Goal: Browse casually: Explore the website without a specific task or goal

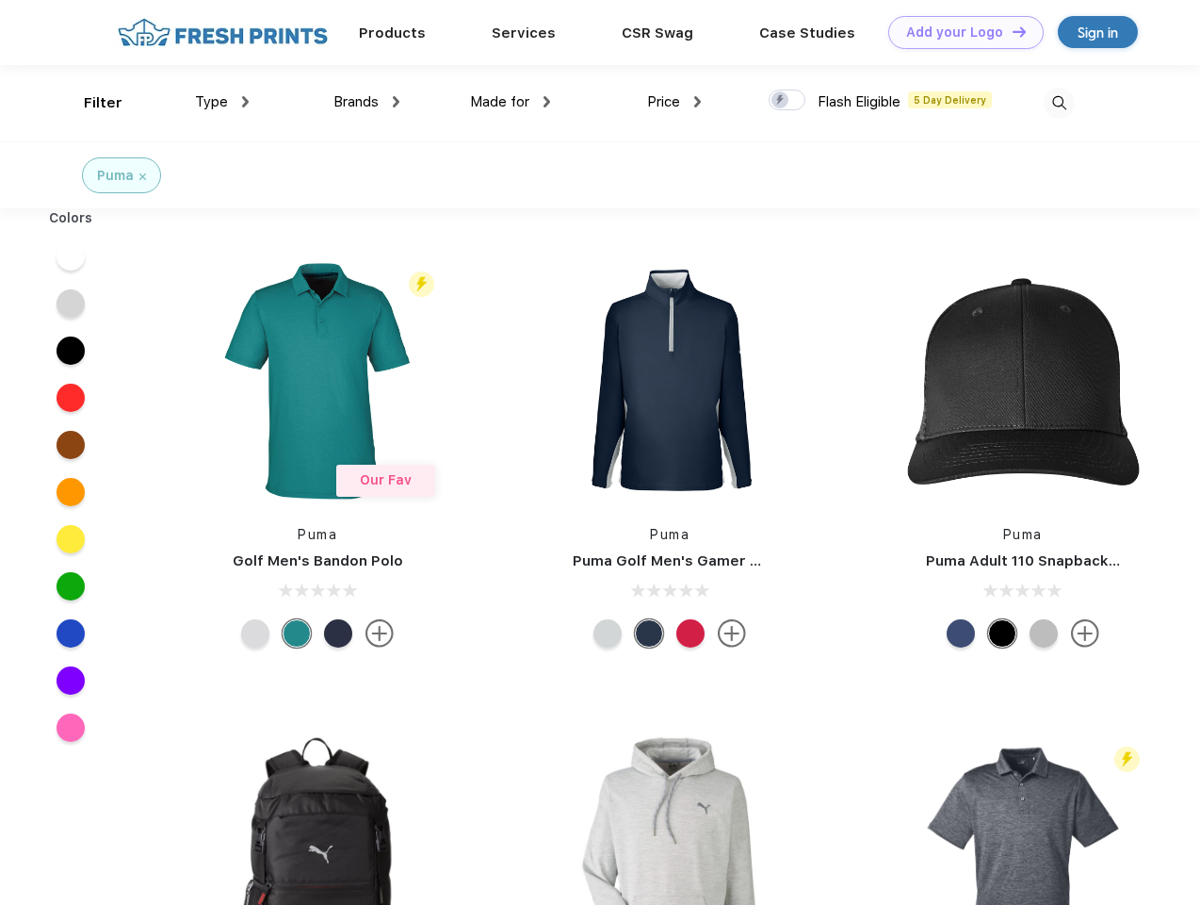
click at [959, 32] on link "Add your Logo Design Tool" at bounding box center [966, 32] width 155 height 33
click at [0, 0] on div "Design Tool" at bounding box center [0, 0] width 0 height 0
click at [1011, 31] on link "Add your Logo Design Tool" at bounding box center [966, 32] width 155 height 33
click at [90, 103] on div "Filter" at bounding box center [103, 103] width 39 height 22
click at [222, 102] on span "Type" at bounding box center [211, 101] width 33 height 17
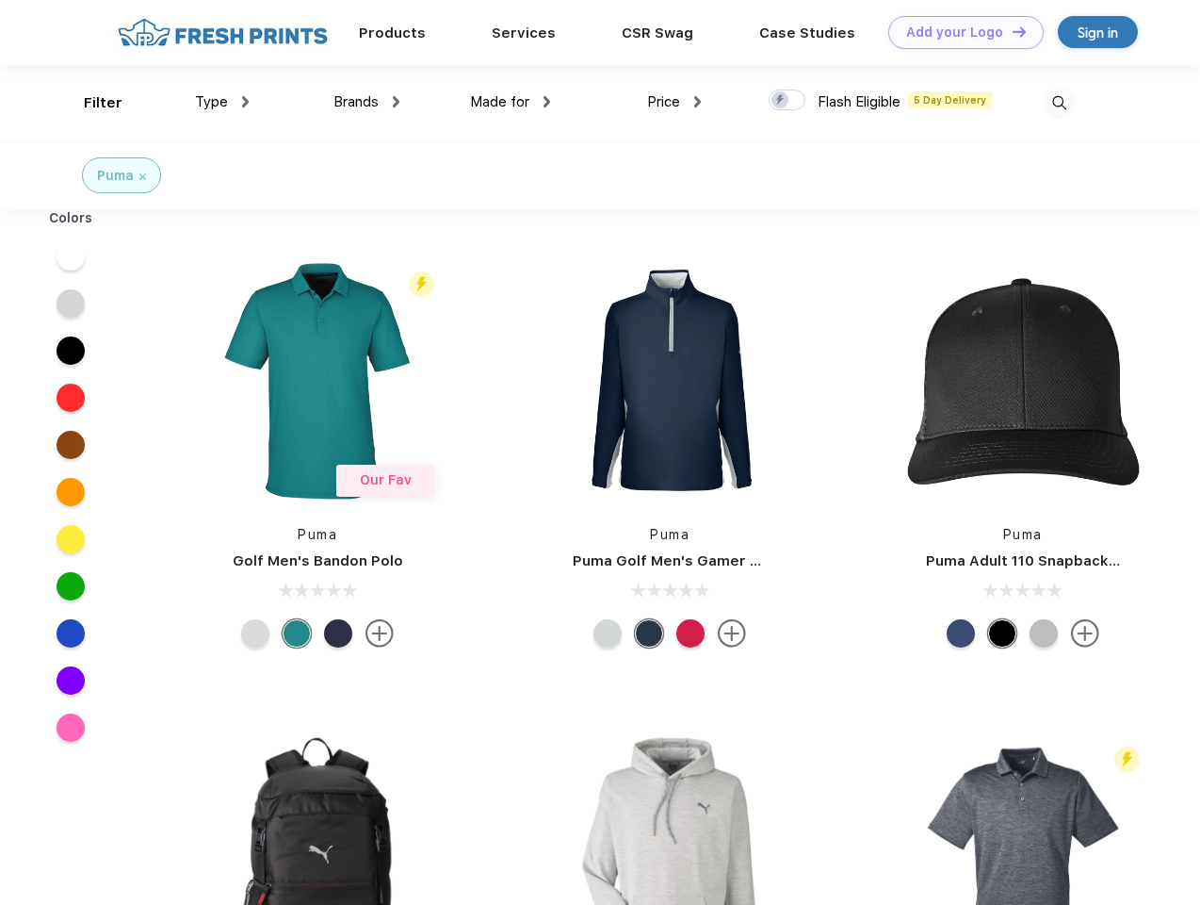
click at [367, 102] on span "Brands" at bounding box center [356, 101] width 45 height 17
click at [511, 102] on span "Made for" at bounding box center [499, 101] width 59 height 17
click at [675, 102] on span "Price" at bounding box center [663, 101] width 33 height 17
click at [788, 101] on div at bounding box center [787, 100] width 37 height 21
click at [781, 101] on input "checkbox" at bounding box center [775, 95] width 12 height 12
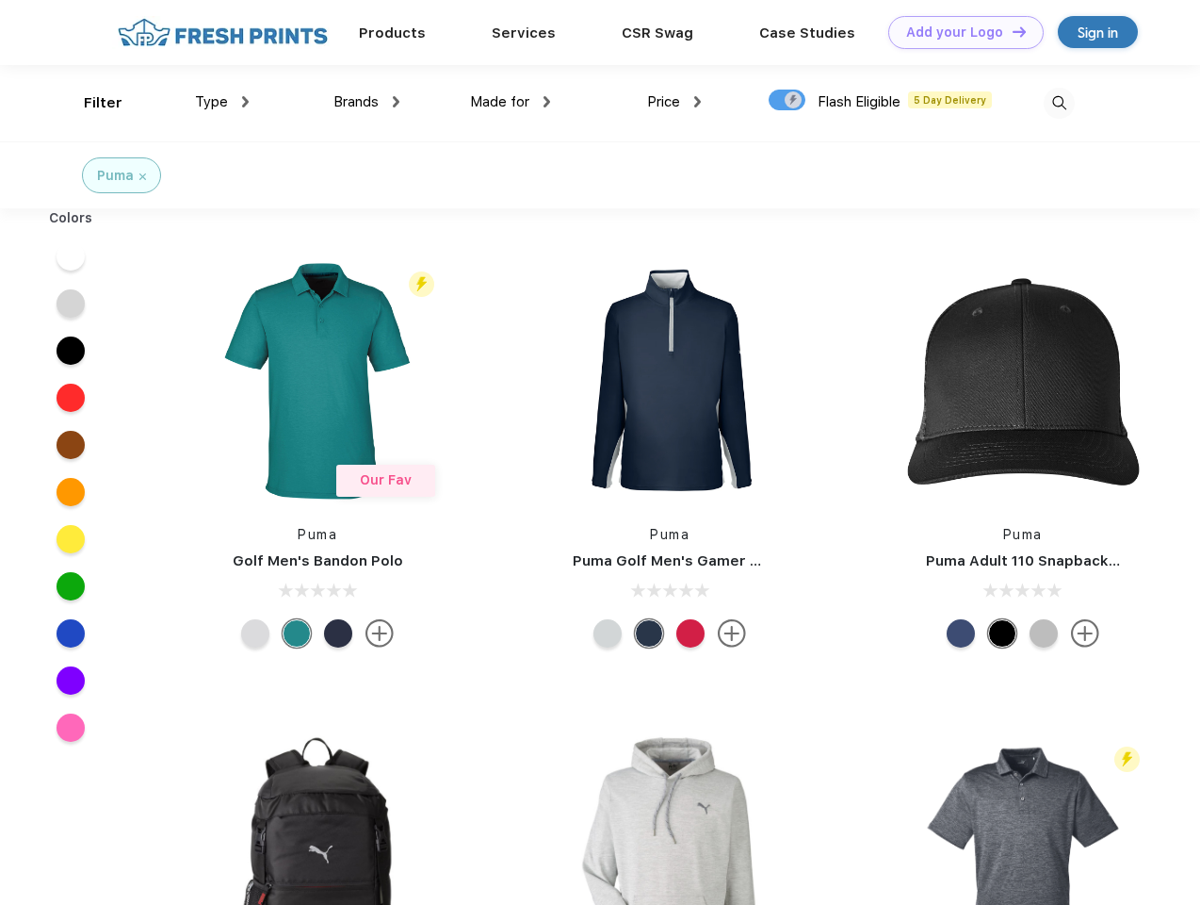
click at [1059, 103] on img at bounding box center [1059, 103] width 31 height 31
